Goal: Task Accomplishment & Management: Complete application form

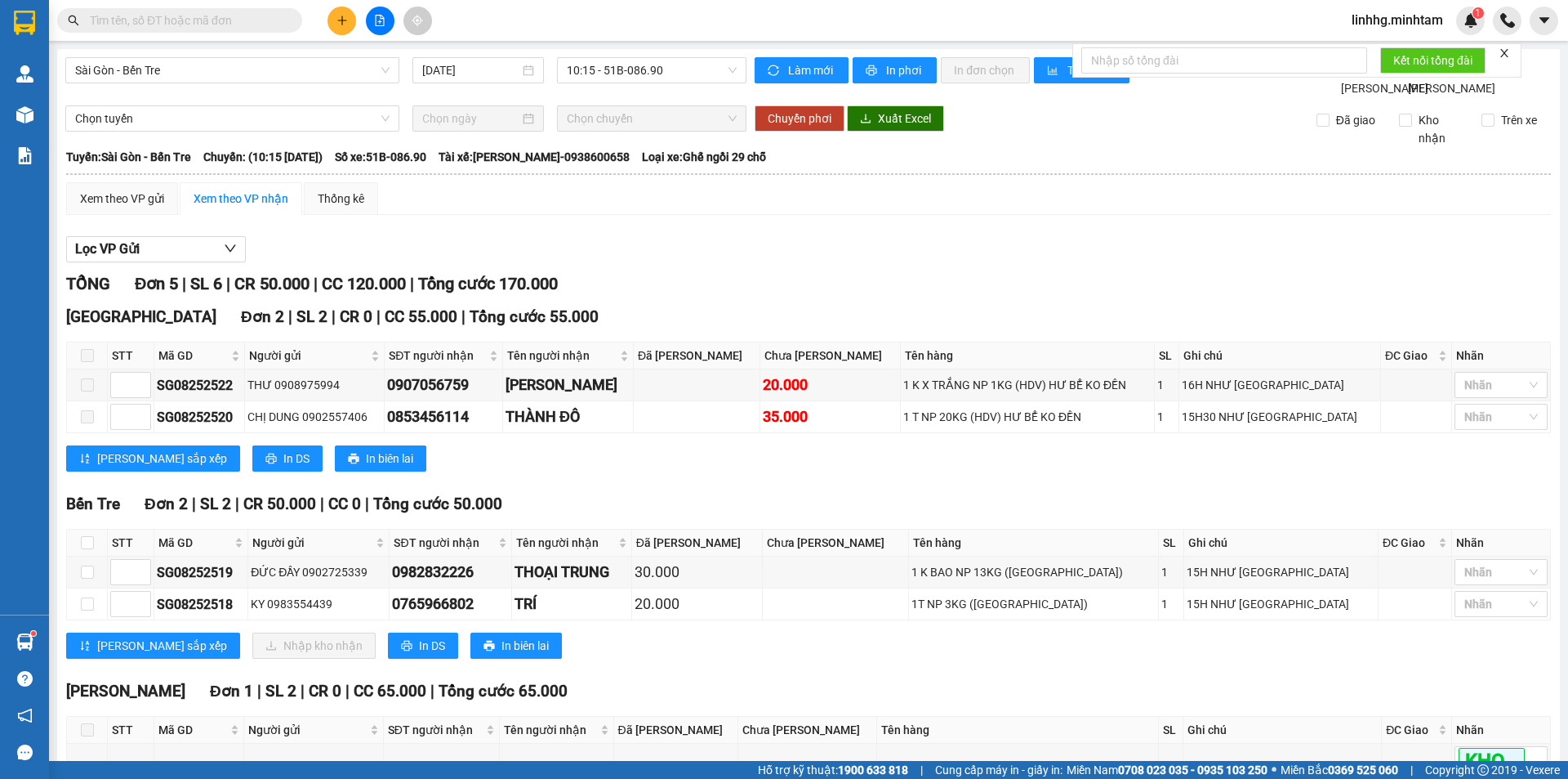
click at [174, 24] on input "text" at bounding box center [186, 21] width 192 height 18
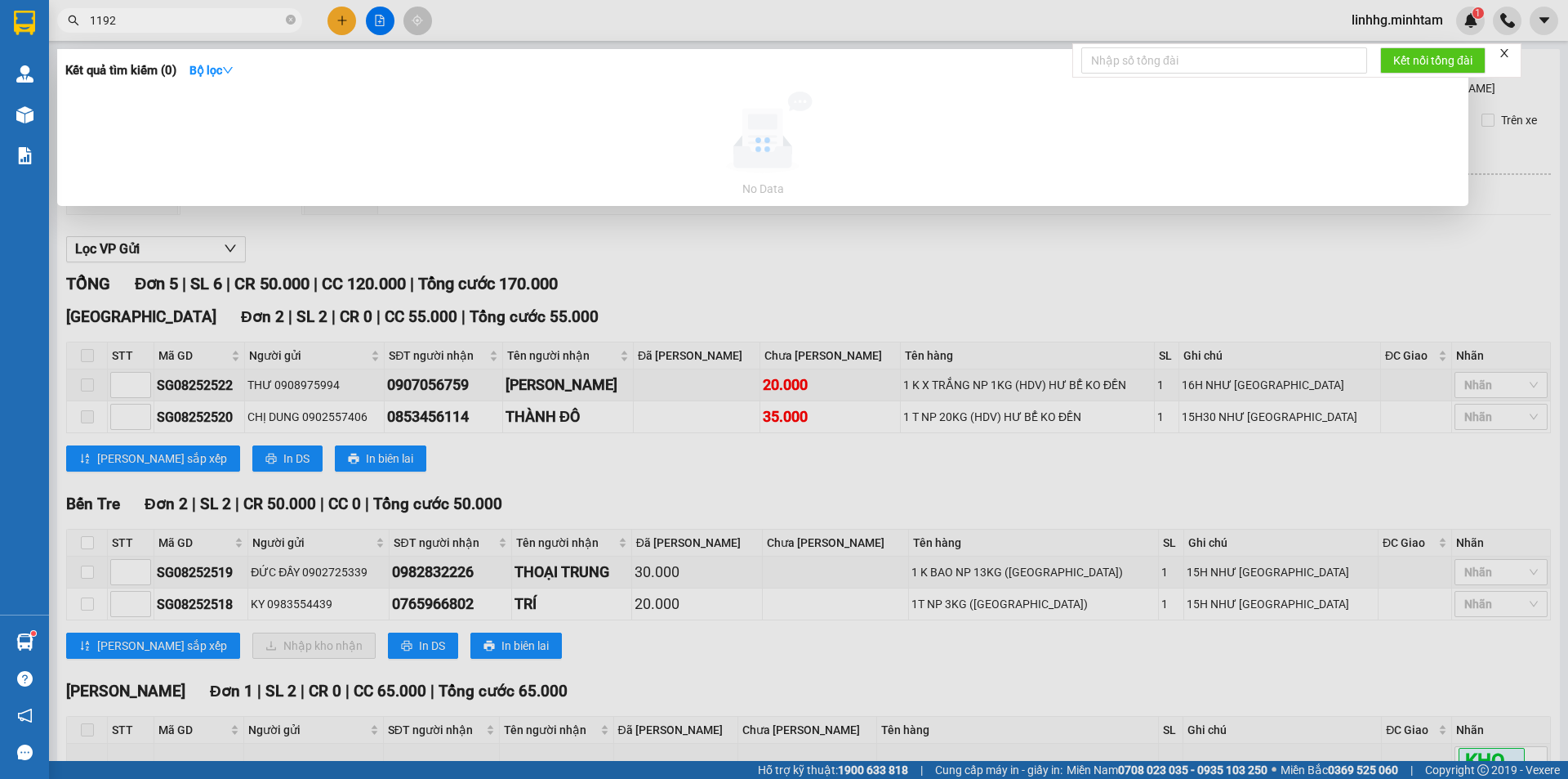
type input "1192"
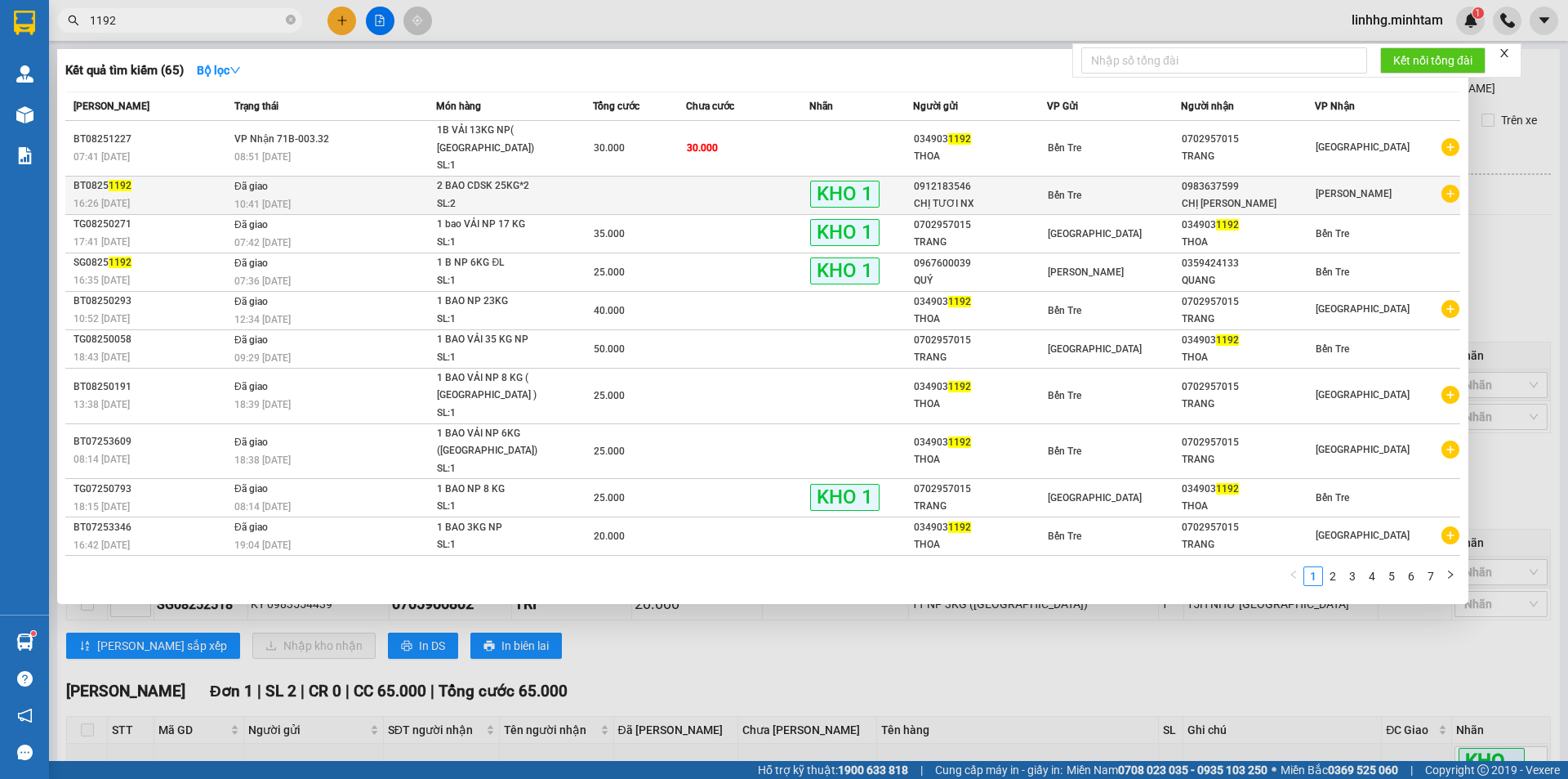
click at [490, 195] on div "SL: 2" at bounding box center [498, 204] width 123 height 18
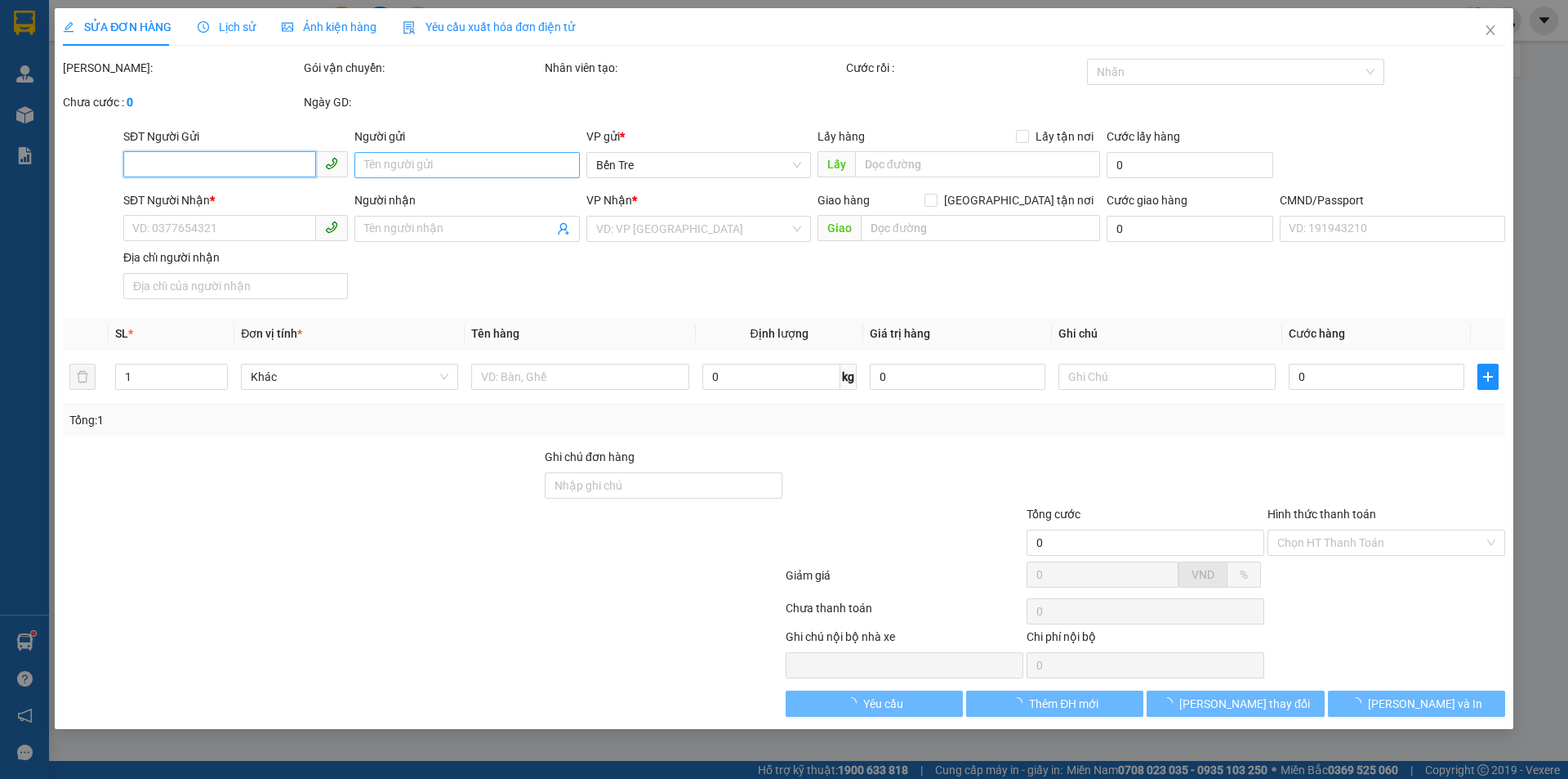
type input "0912183546"
type input "CHỊ TƯƠI NX"
type input "0983637599"
type input "CHỊ [PERSON_NAME]"
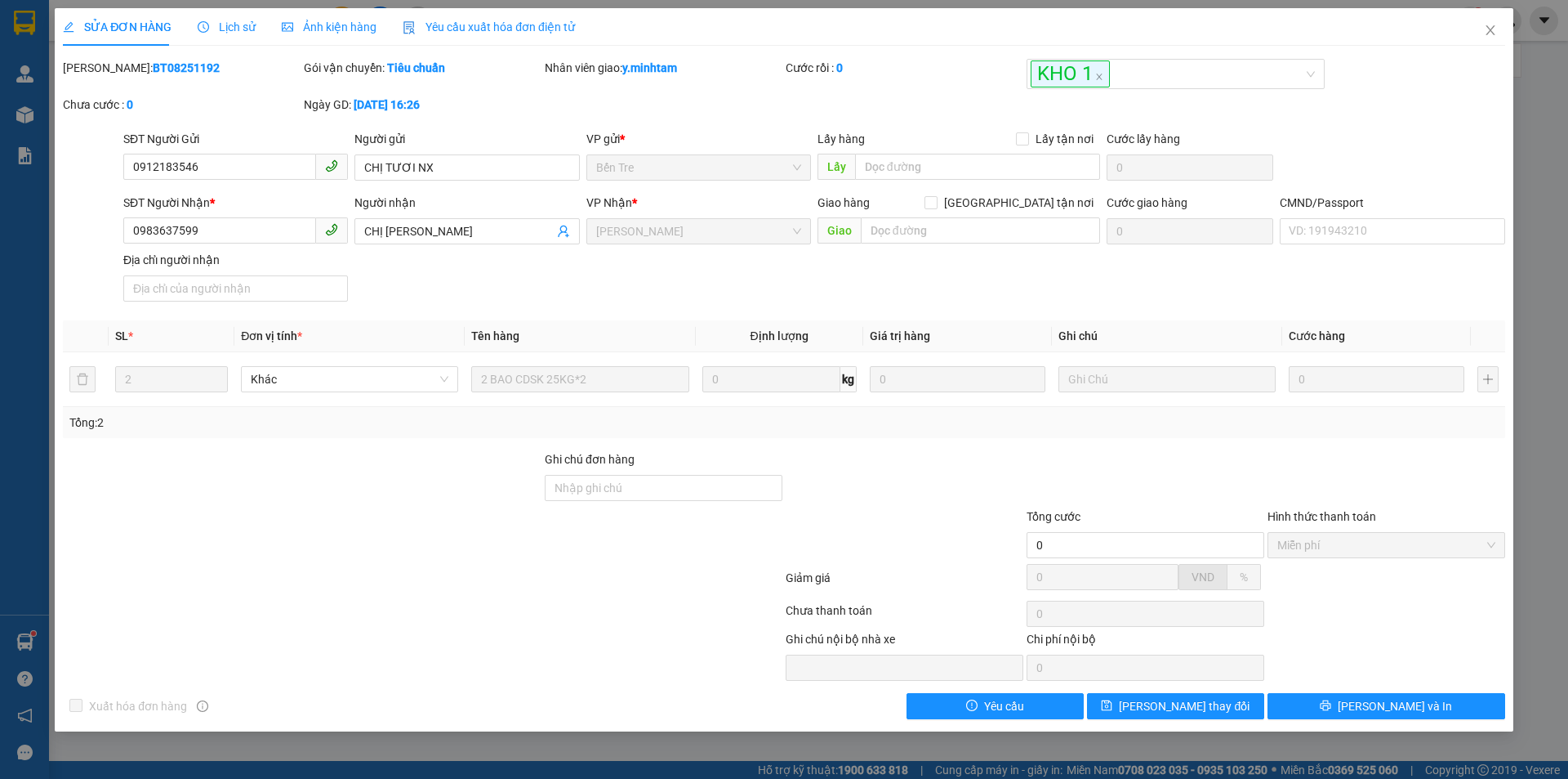
click at [224, 29] on span "Lịch sử" at bounding box center [226, 27] width 58 height 13
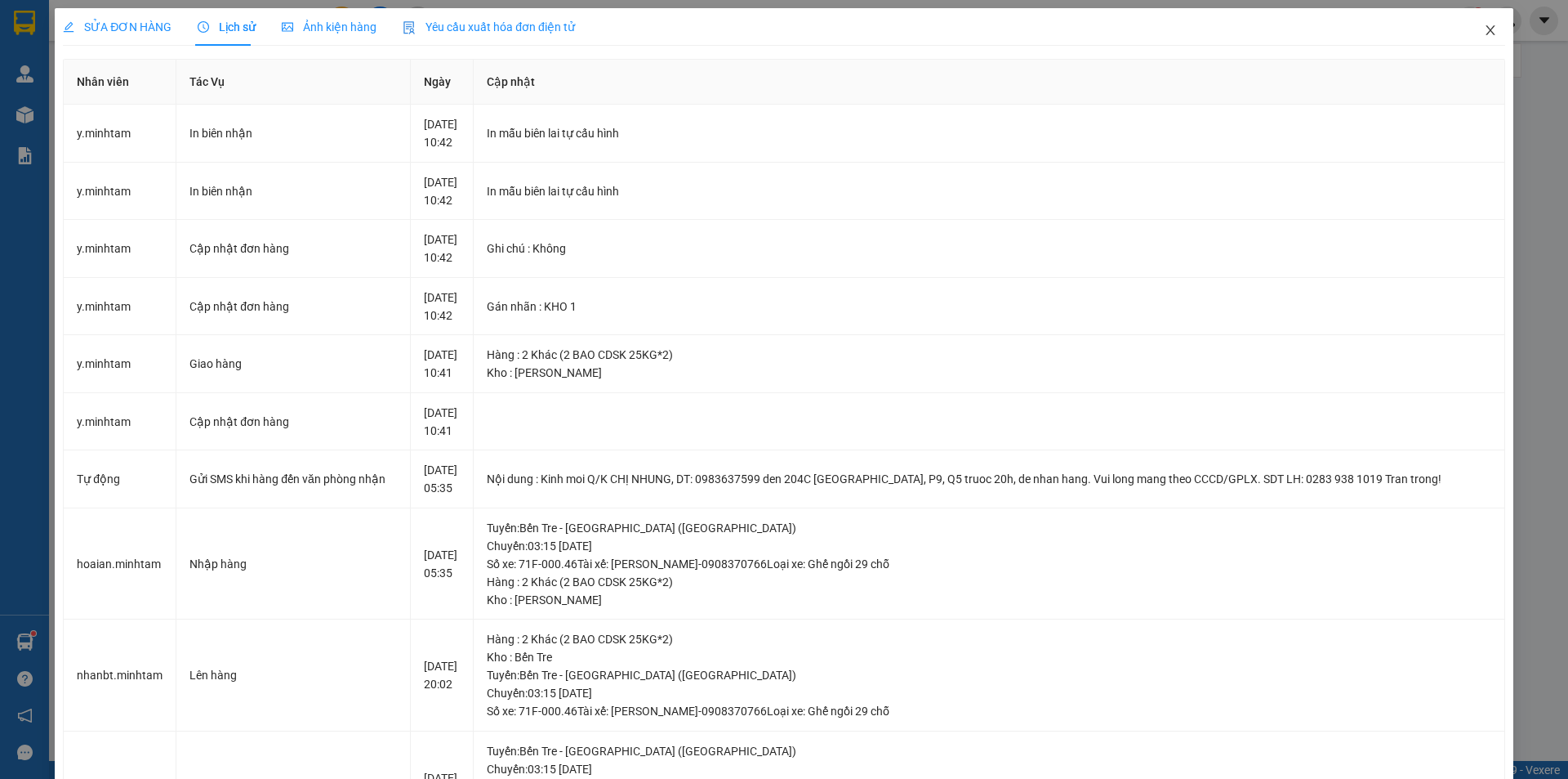
click at [1484, 35] on icon "close" at bounding box center [1491, 31] width 13 height 13
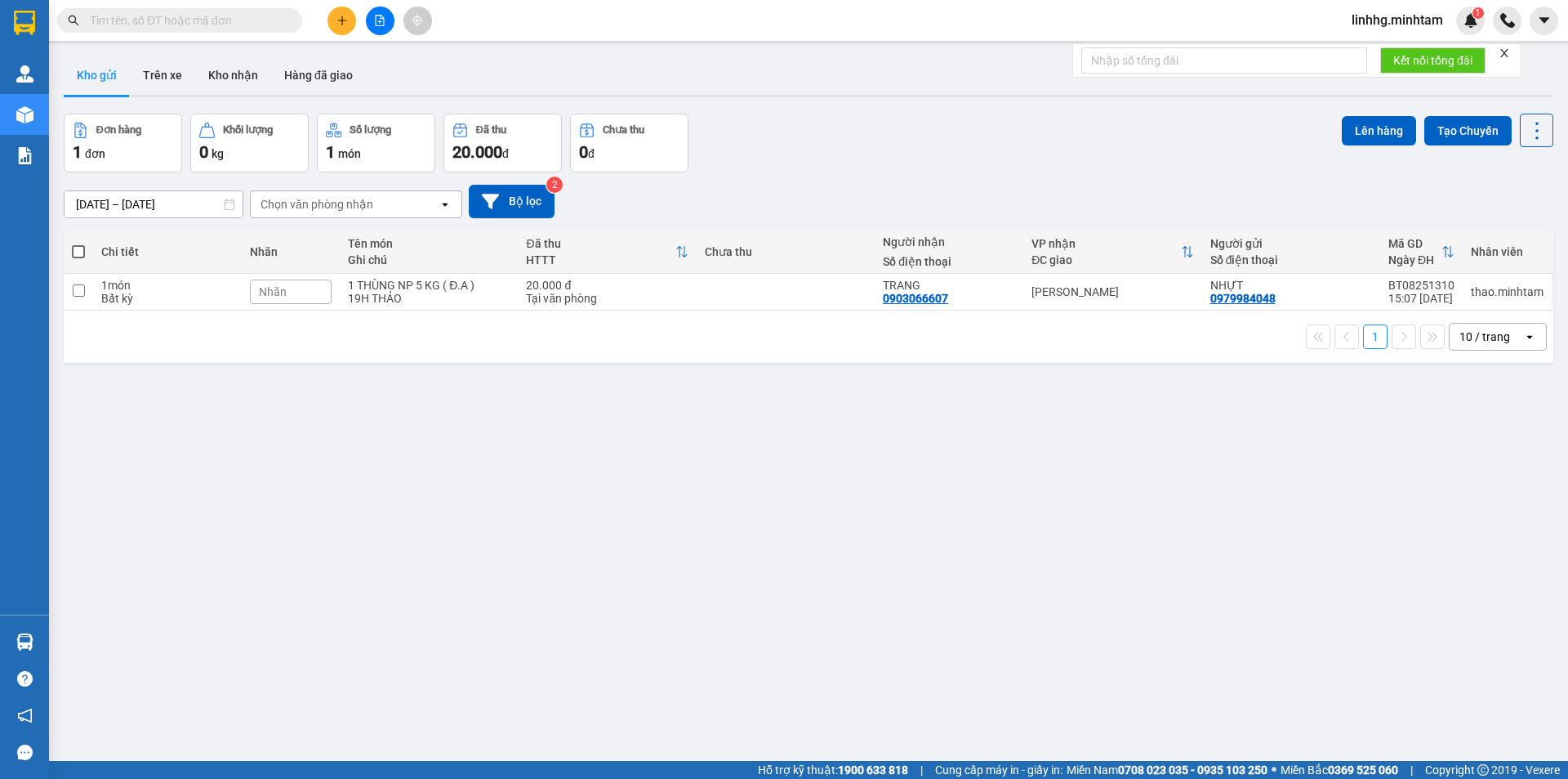
click at [197, 22] on input "text" at bounding box center [186, 21] width 192 height 18
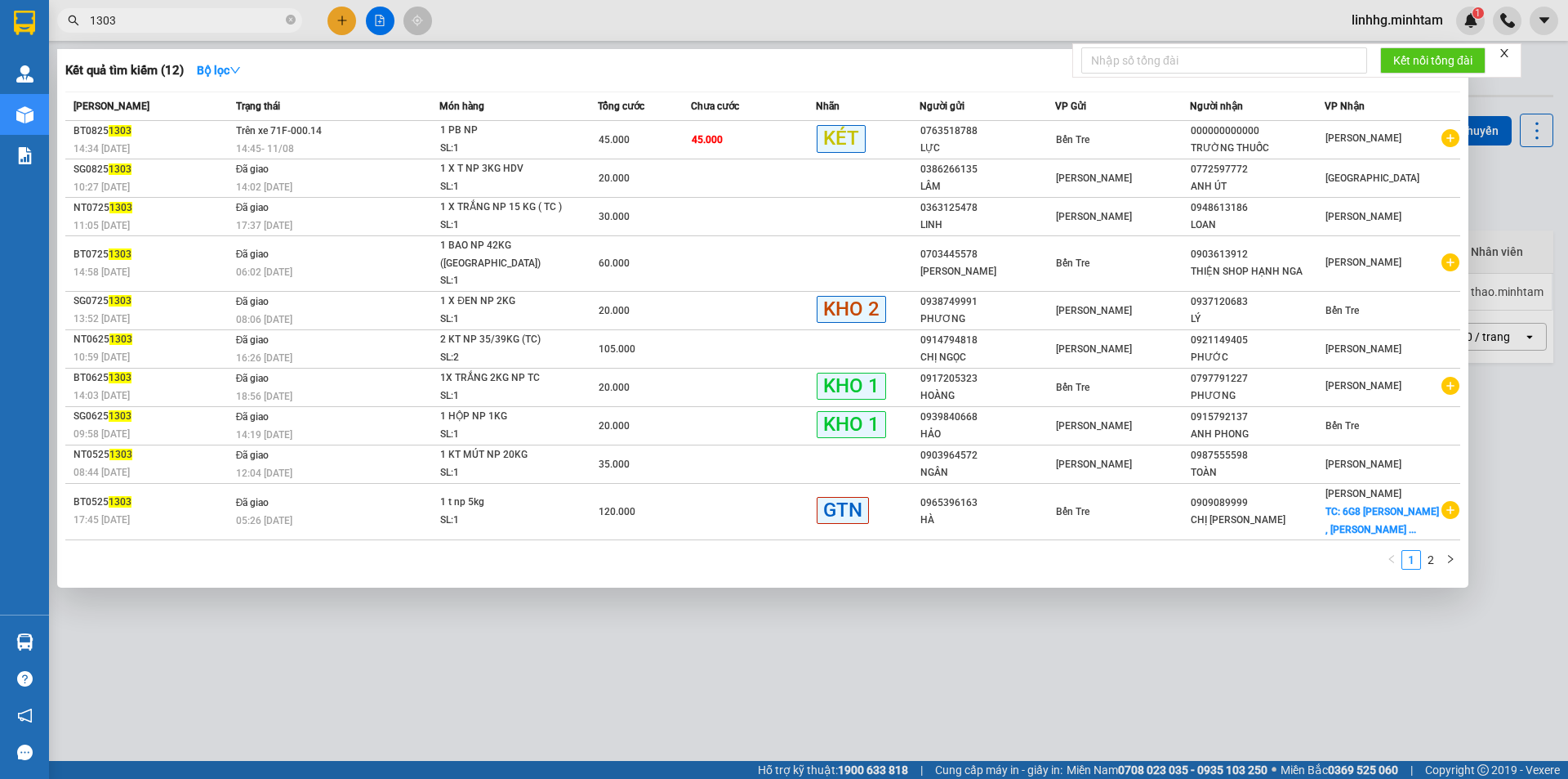
type input "1303"
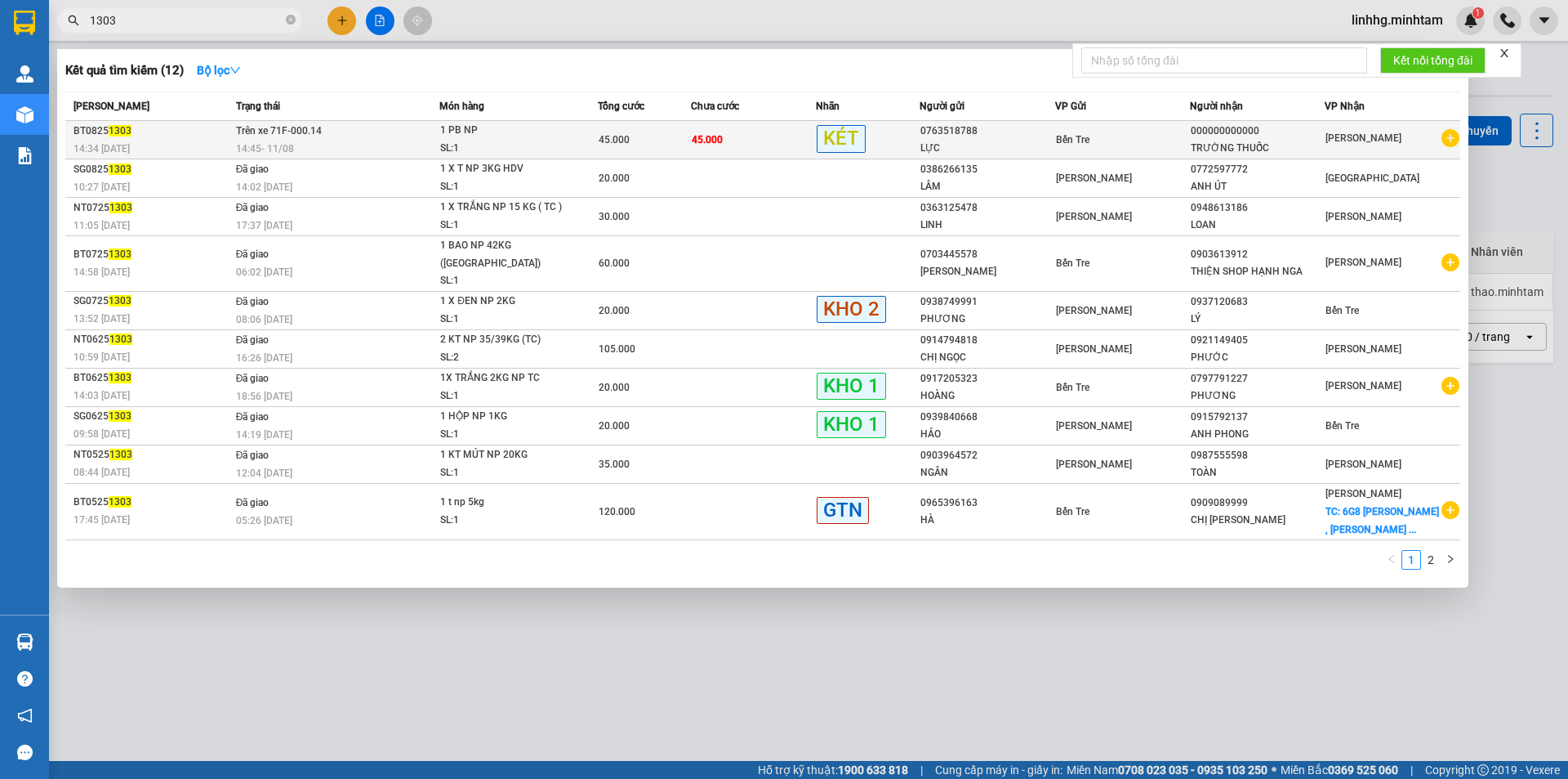
click at [625, 132] on div "45.000" at bounding box center [644, 140] width 92 height 18
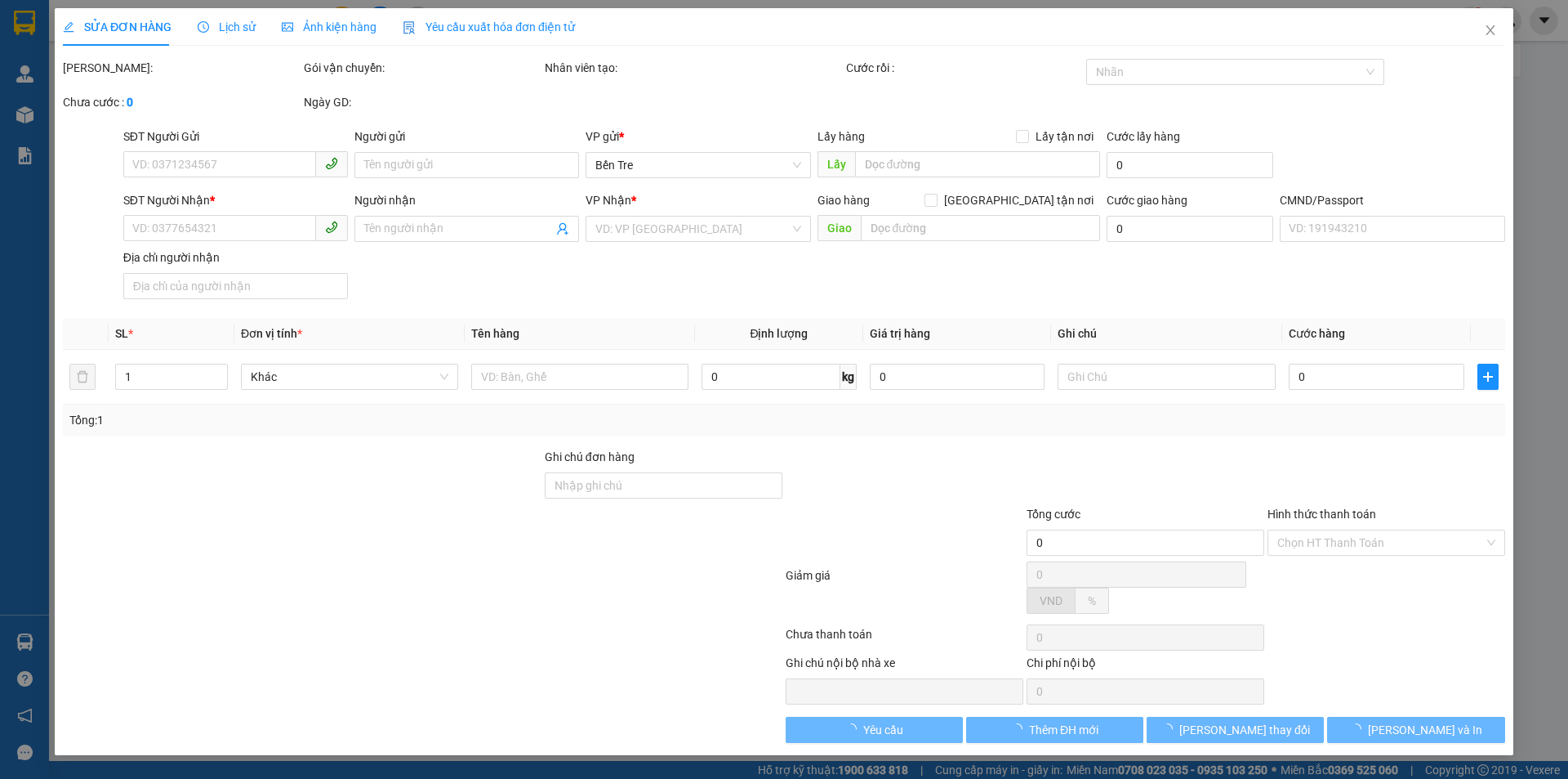
type input "0763518788"
type input "LỰC"
type input "000000000000"
type input "TRƯỜNG THUỐC"
type input "0979624610"
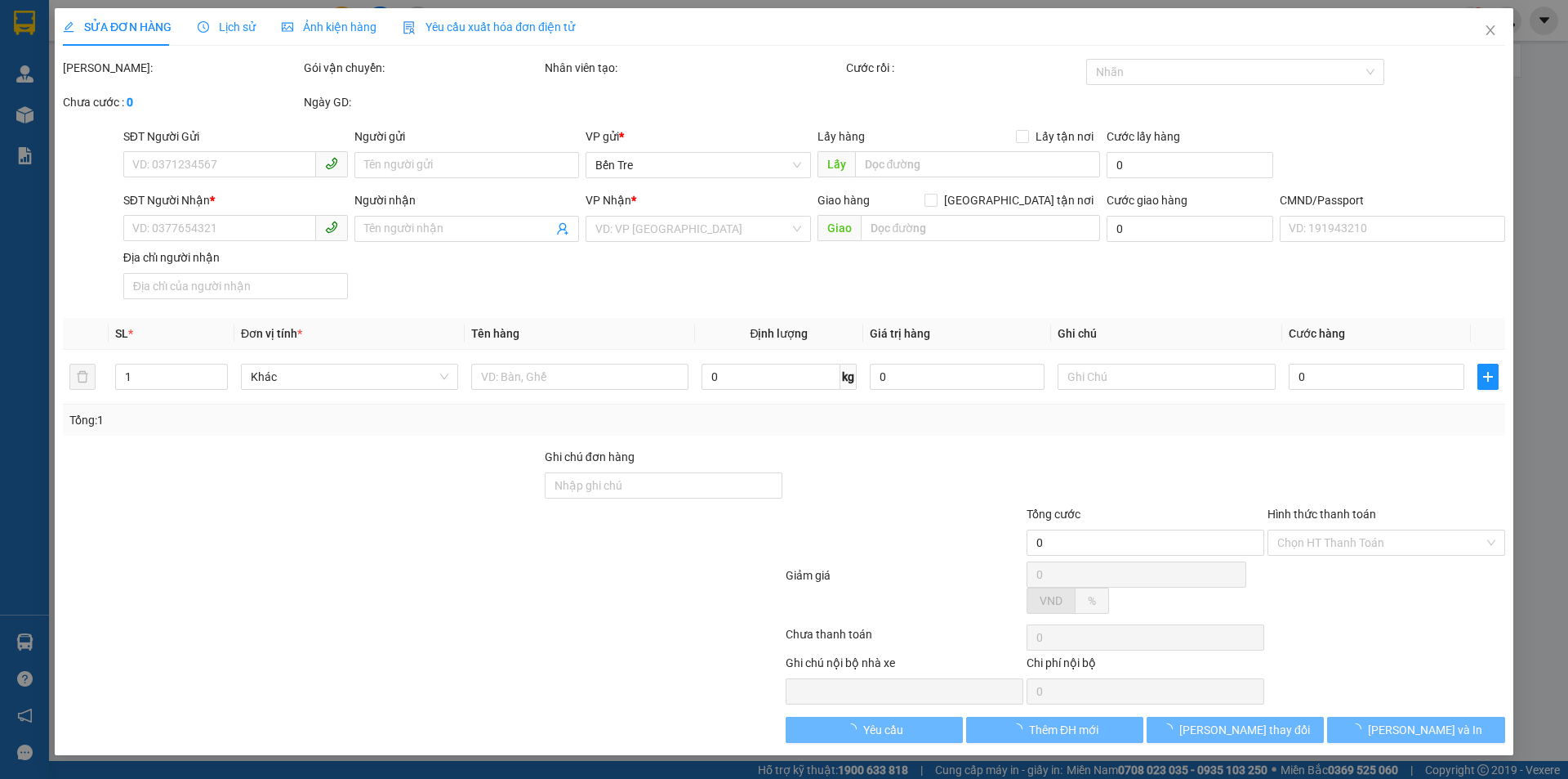
type input "45.000"
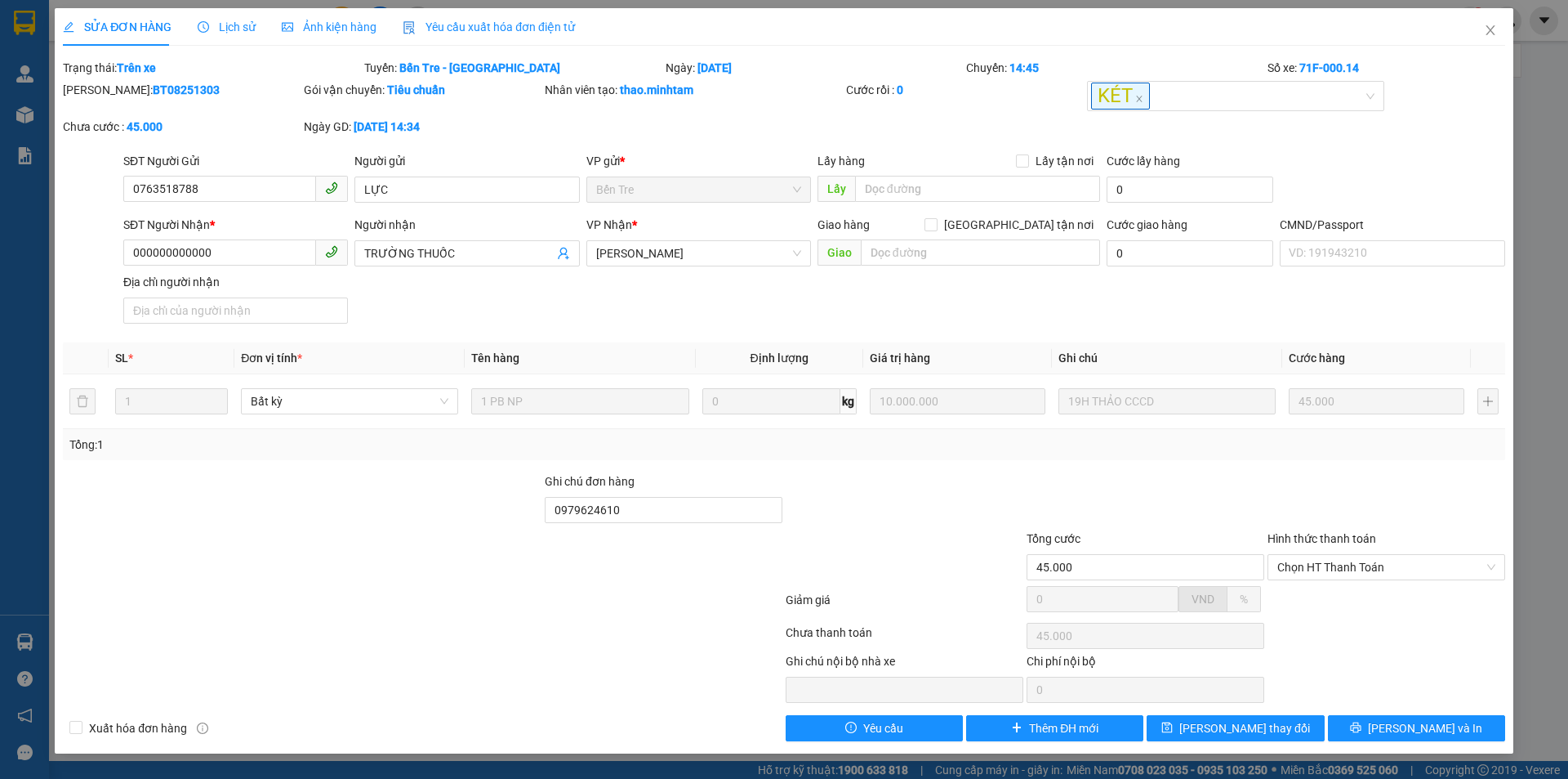
click at [243, 27] on span "Lịch sử" at bounding box center [226, 27] width 58 height 13
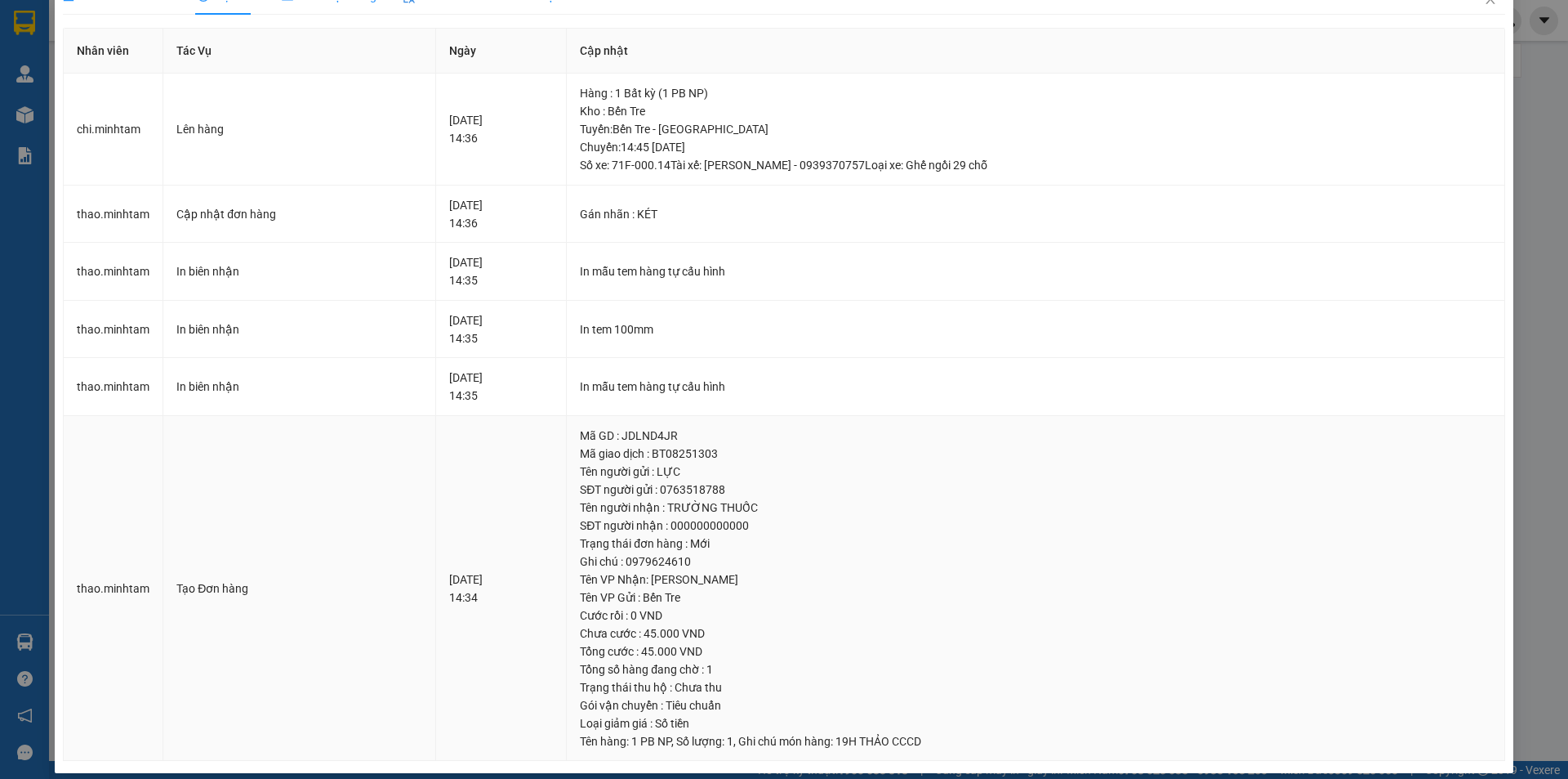
scroll to position [45, 0]
